Goal: Information Seeking & Learning: Learn about a topic

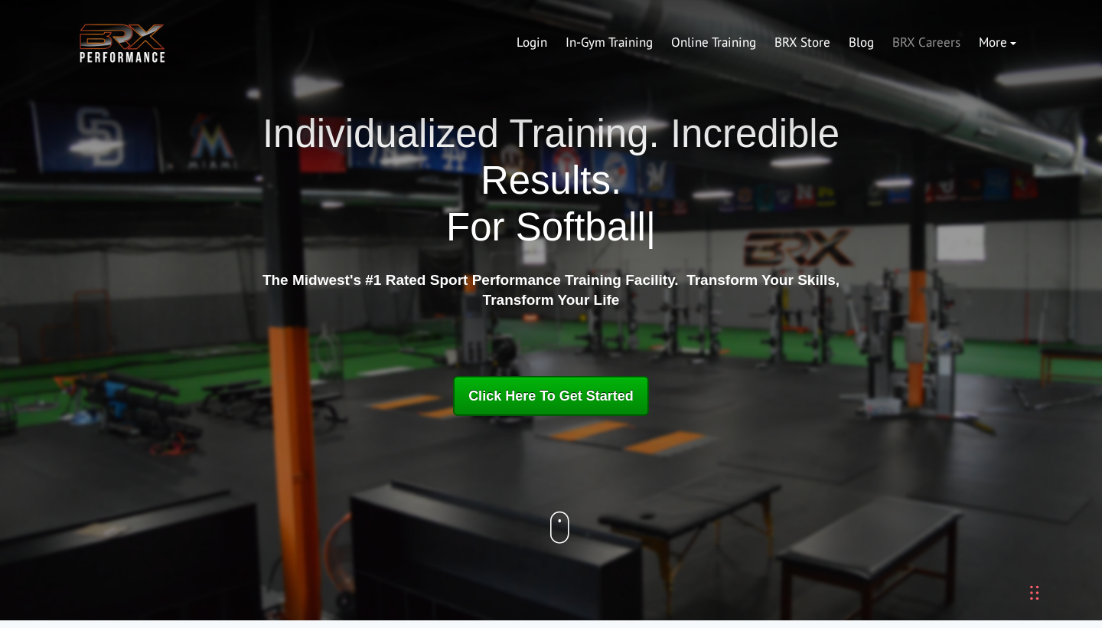
click at [921, 46] on link "BRX Careers" at bounding box center [926, 42] width 86 height 37
click at [905, 42] on link "BRX Careers" at bounding box center [926, 42] width 86 height 37
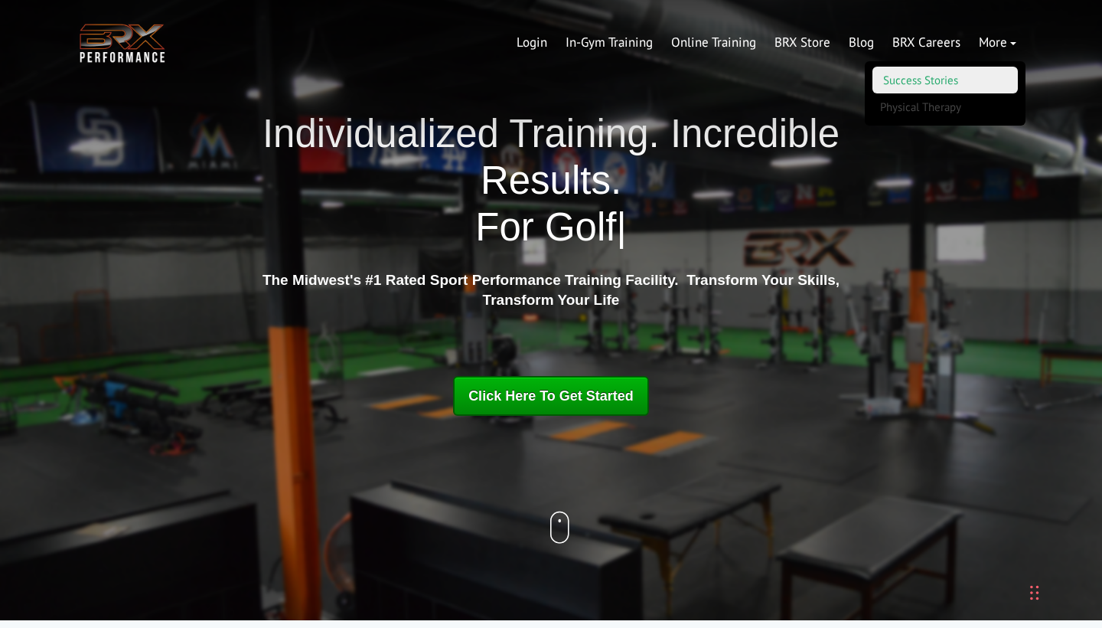
click at [979, 82] on link "Success Stories" at bounding box center [945, 80] width 145 height 27
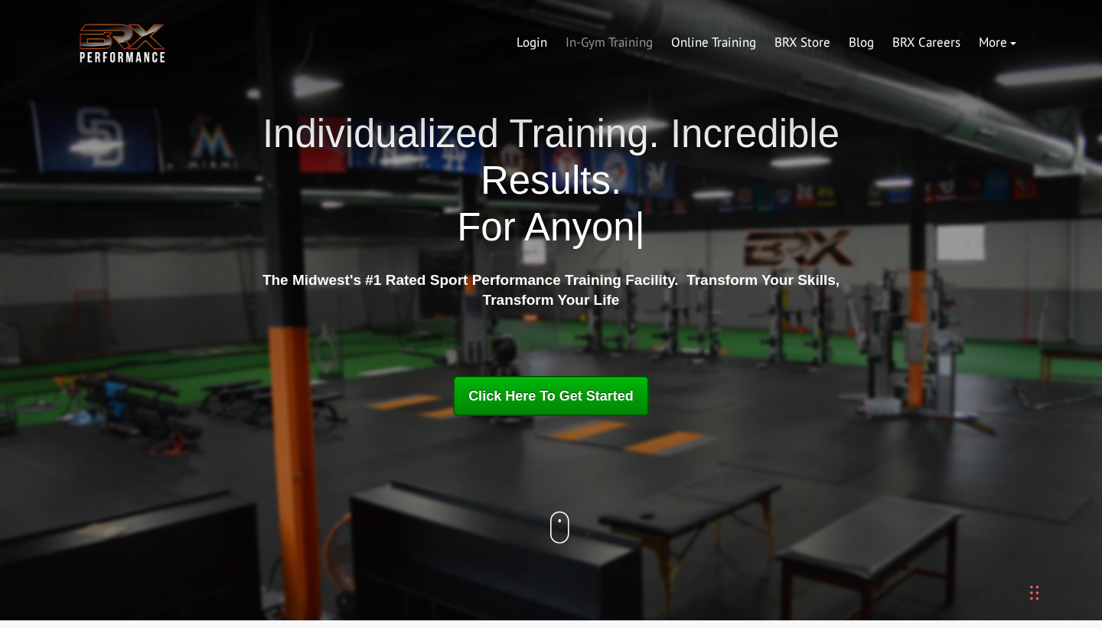
click at [631, 51] on link "In-Gym Training" at bounding box center [609, 42] width 106 height 37
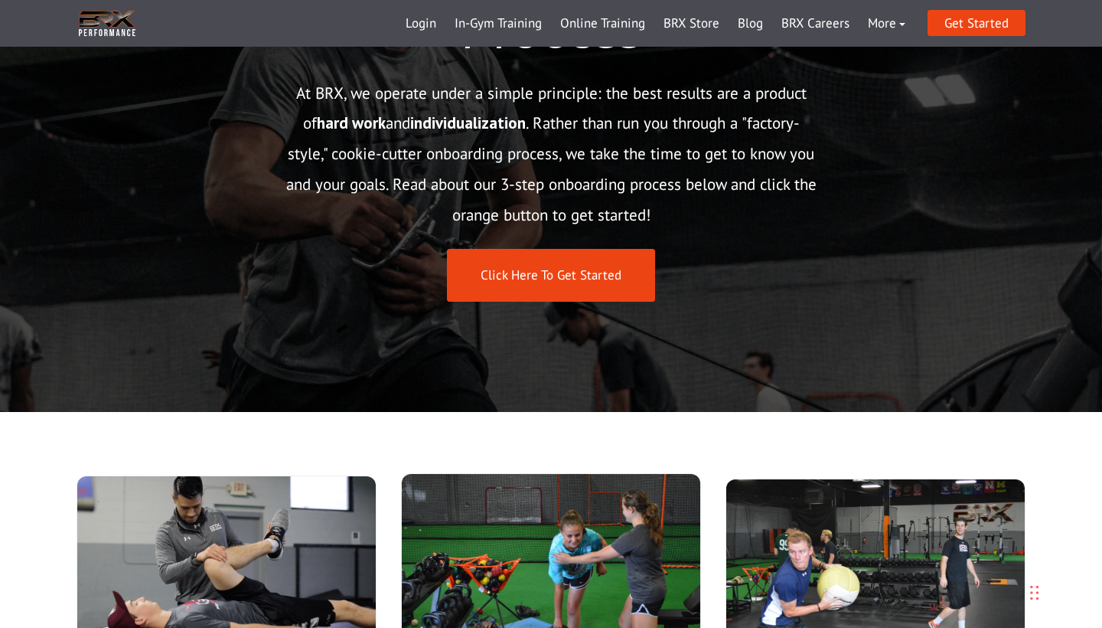
scroll to position [194, 0]
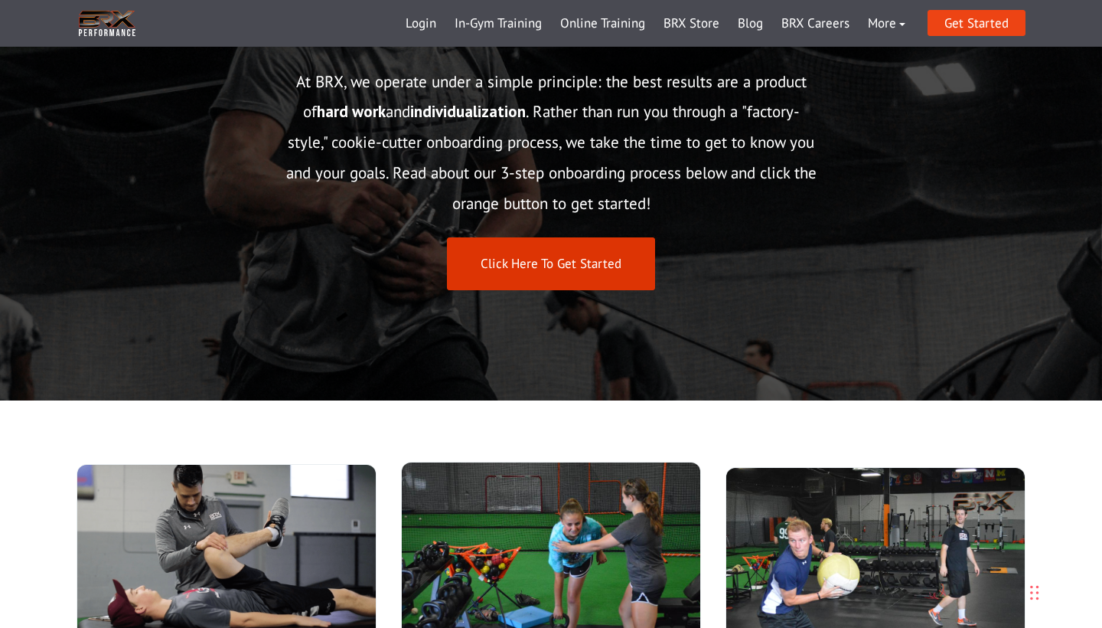
click at [582, 265] on link "Click Here To Get Started" at bounding box center [551, 263] width 208 height 53
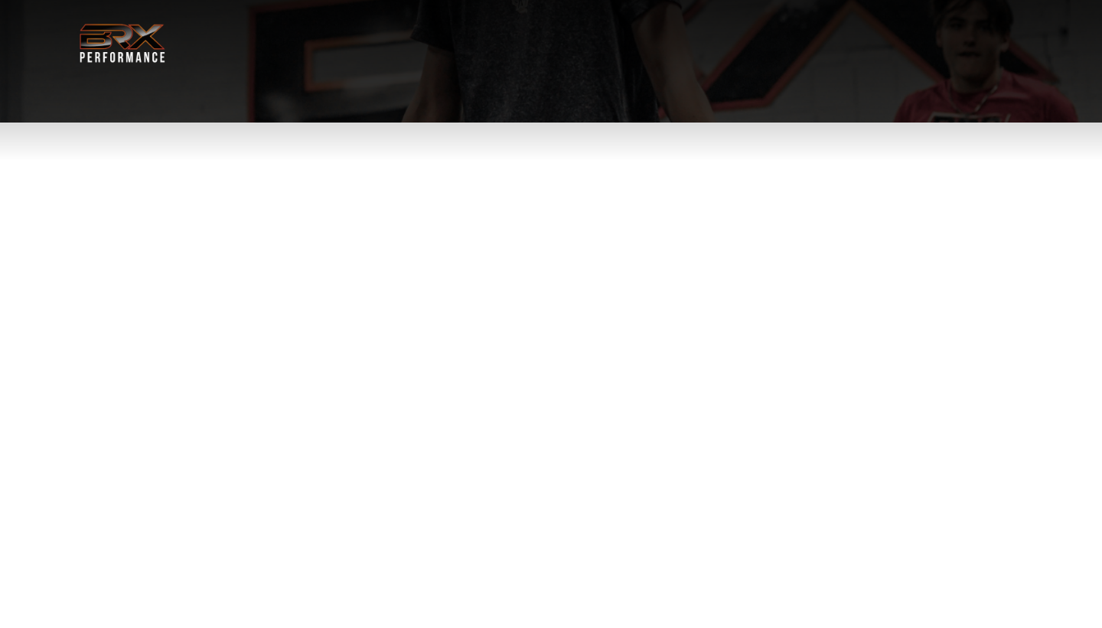
select select "**"
